Goal: Find specific page/section: Find specific page/section

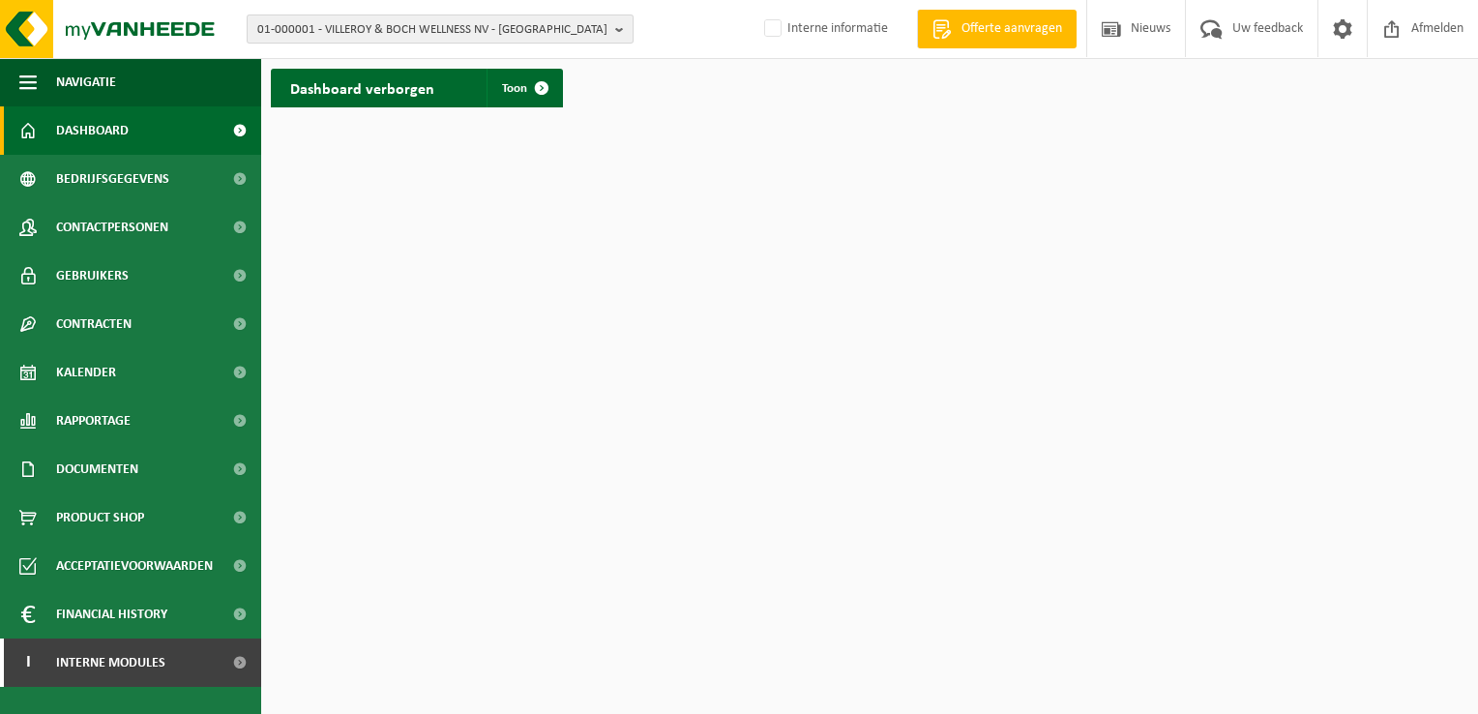
click at [619, 32] on b "button" at bounding box center [623, 28] width 17 height 27
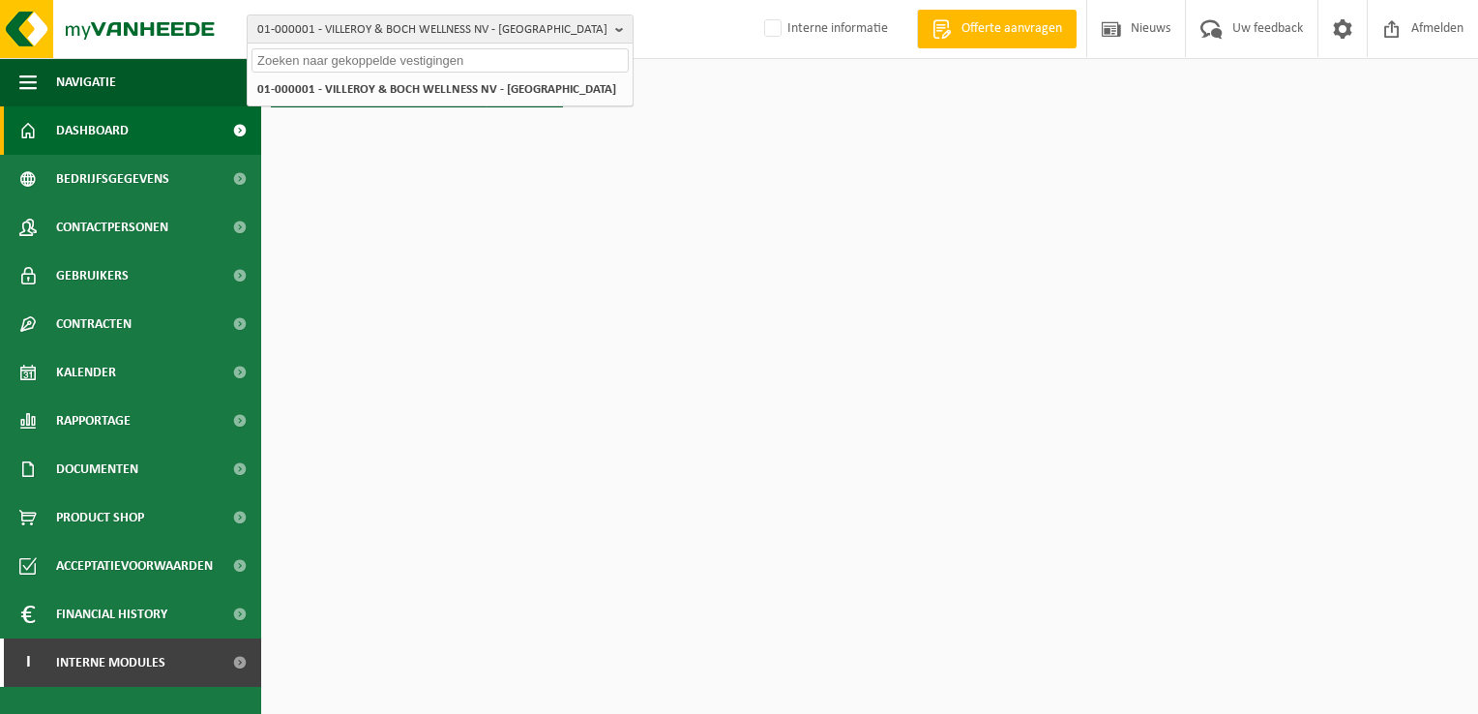
paste input "01-056234"
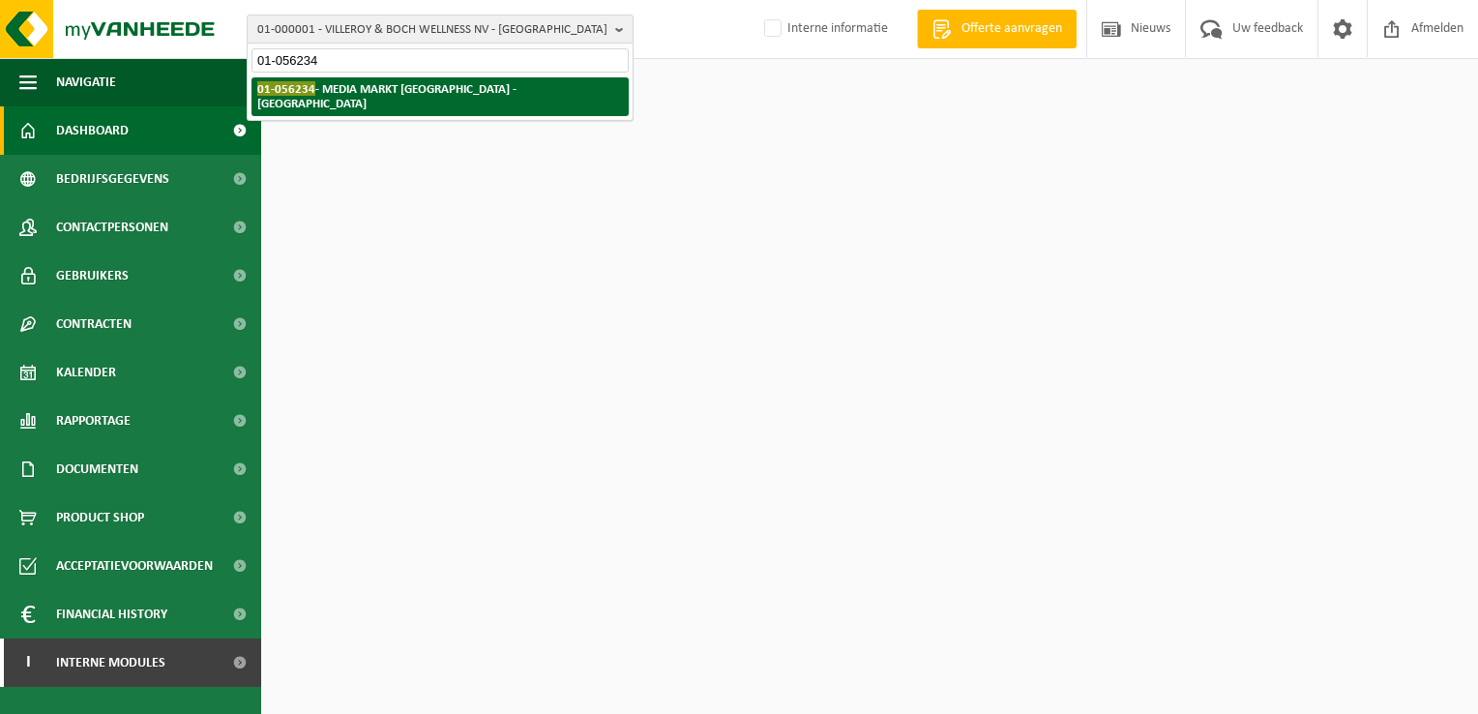
type input "01-056234"
click at [429, 86] on strong "01-056234 - MEDIA MARKT ST PIETERS LEEUW - SINT-PIETERS-LEEUW" at bounding box center [386, 95] width 259 height 29
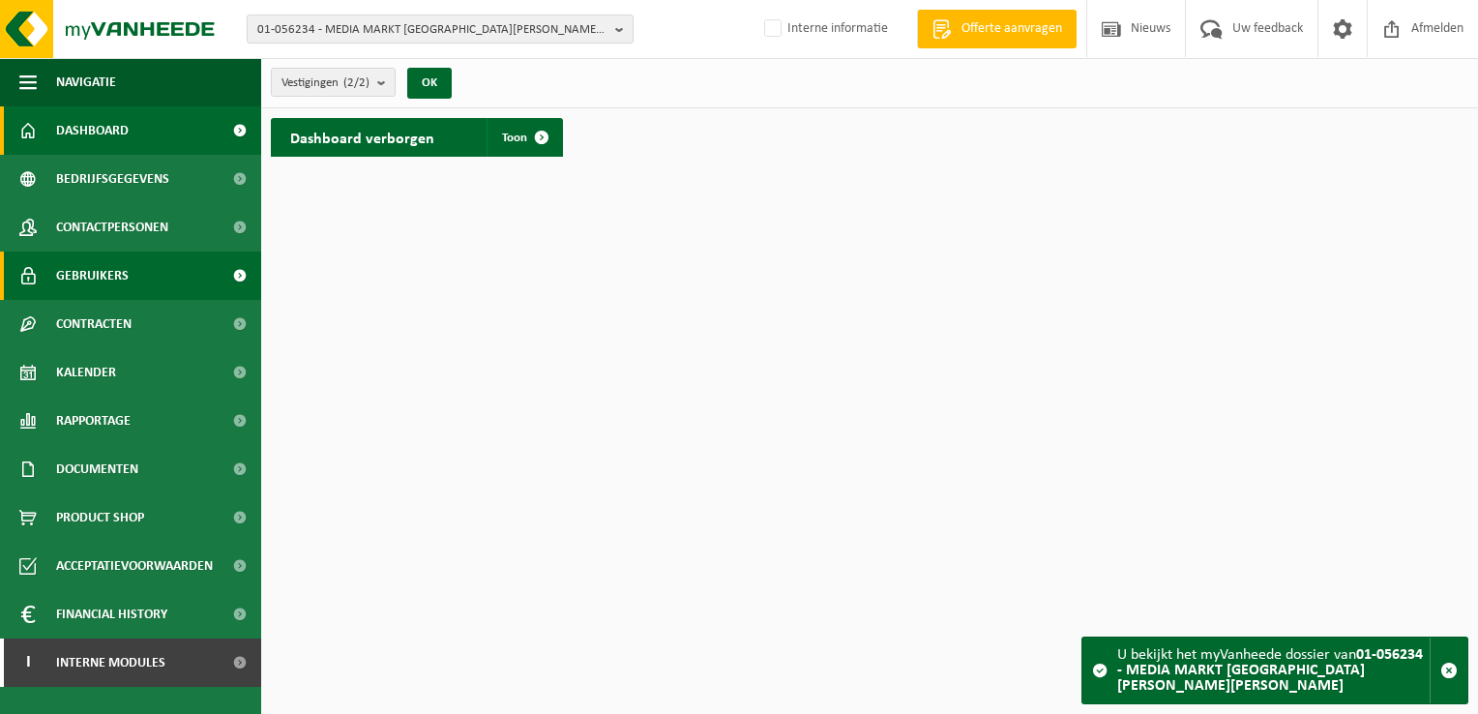
click at [89, 269] on span "Gebruikers" at bounding box center [92, 275] width 73 height 48
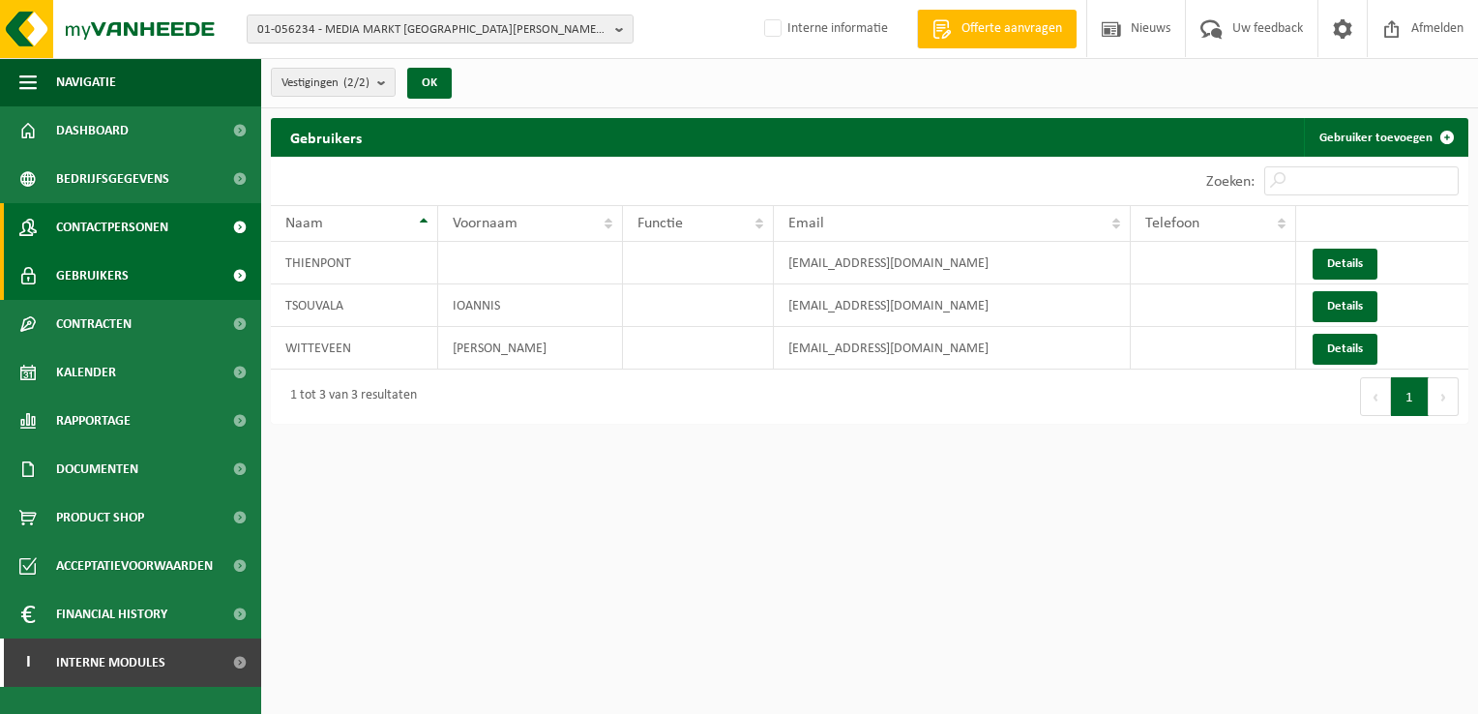
click at [86, 227] on span "Contactpersonen" at bounding box center [112, 227] width 112 height 48
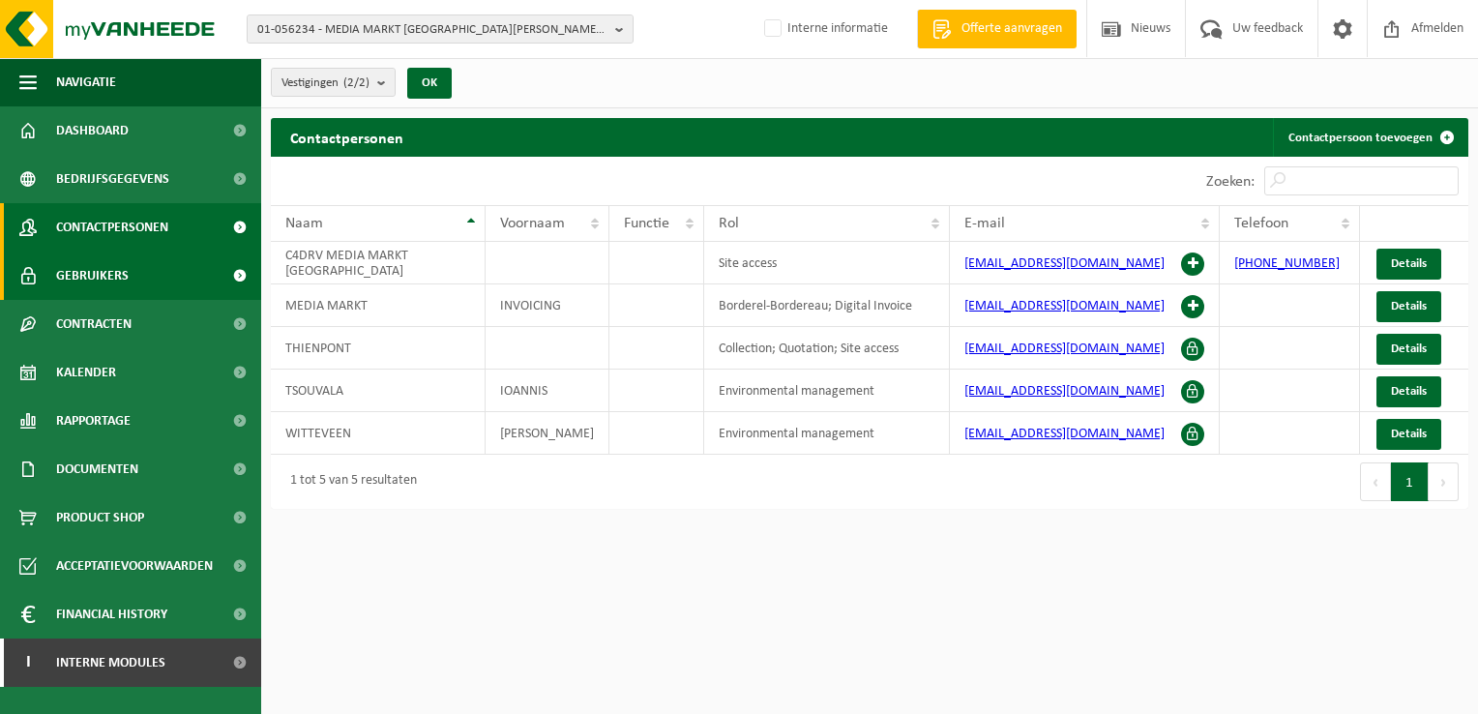
click at [76, 271] on span "Gebruikers" at bounding box center [92, 275] width 73 height 48
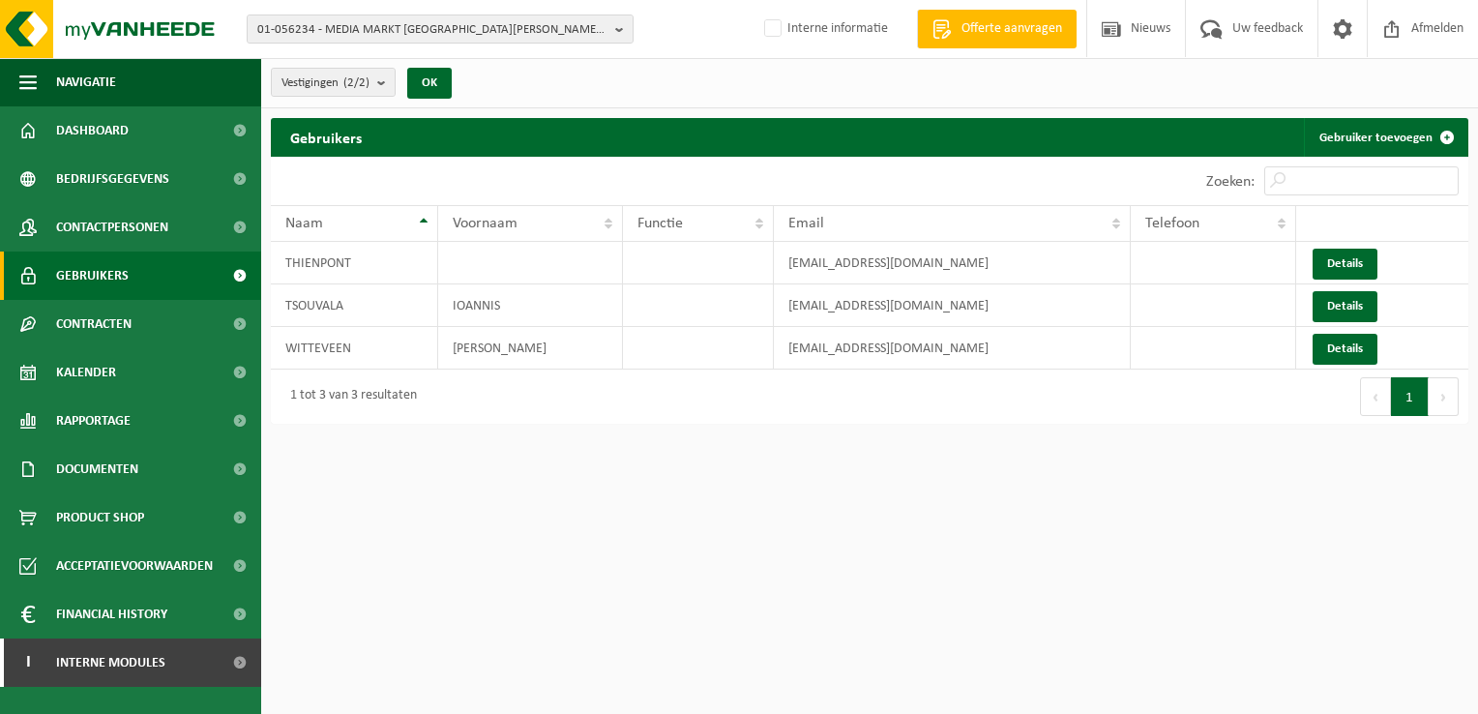
click at [517, 563] on html "01-056234 - MEDIA MARKT [GEOGRAPHIC_DATA] - [GEOGRAPHIC_DATA]-LEEUW 10-780203 -…" at bounding box center [739, 357] width 1478 height 714
